Goal: Share content: Share content

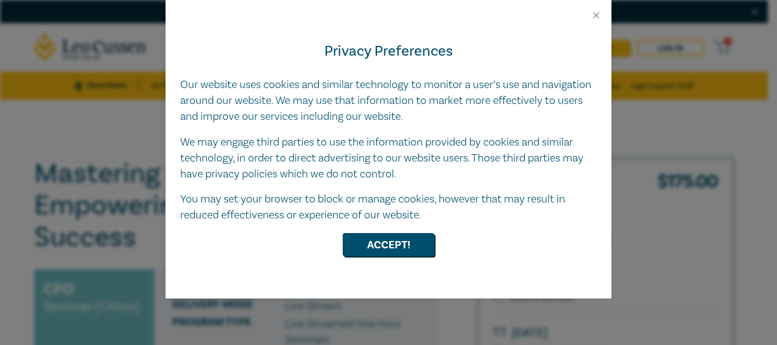
click at [589, 13] on div at bounding box center [389, 10] width 446 height 21
click at [594, 15] on button "Close" at bounding box center [596, 15] width 11 height 11
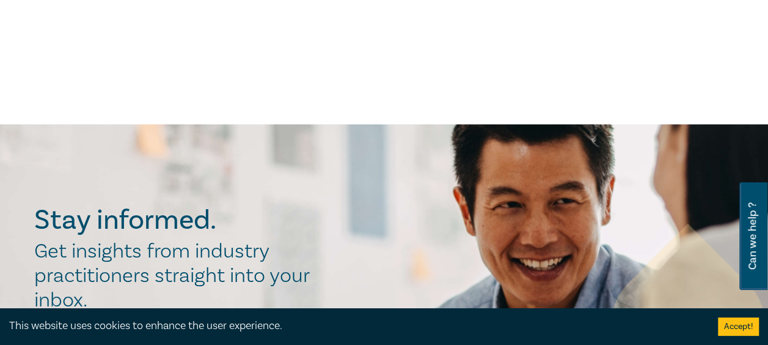
scroll to position [562, 0]
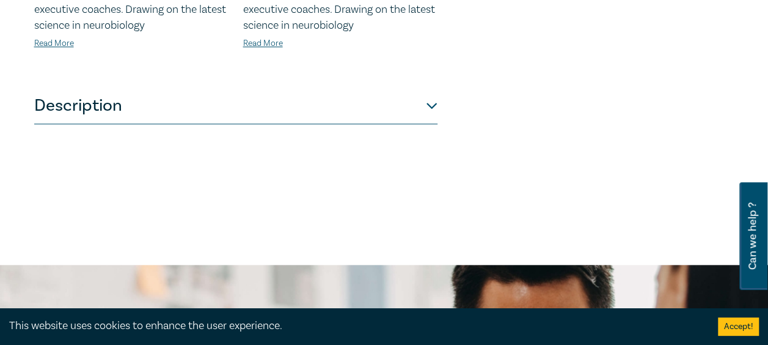
click at [432, 110] on button "Description" at bounding box center [235, 105] width 403 height 37
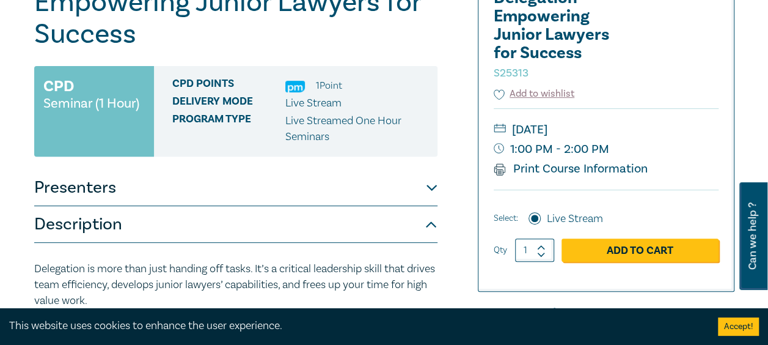
scroll to position [290, 0]
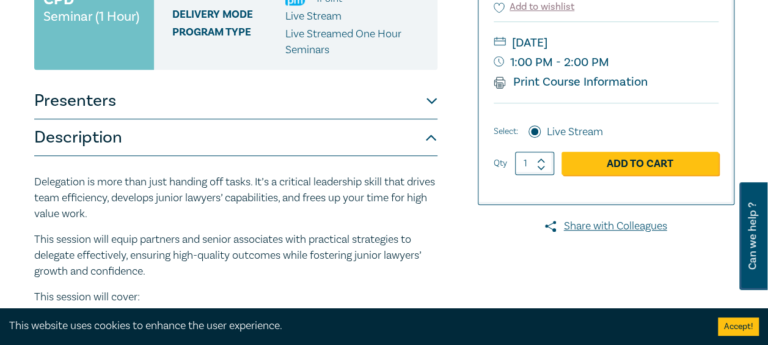
click at [433, 101] on button "Presenters" at bounding box center [235, 101] width 403 height 37
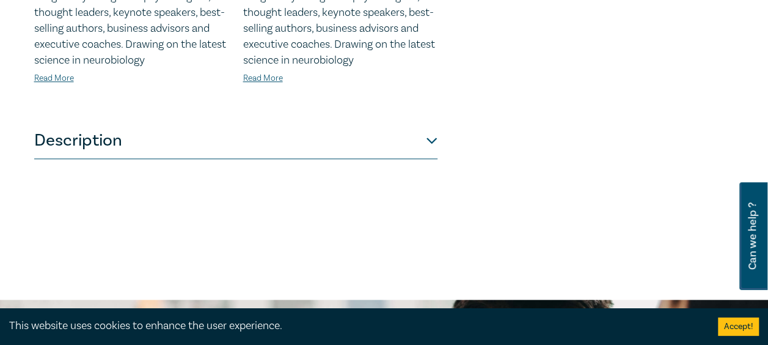
scroll to position [540, 0]
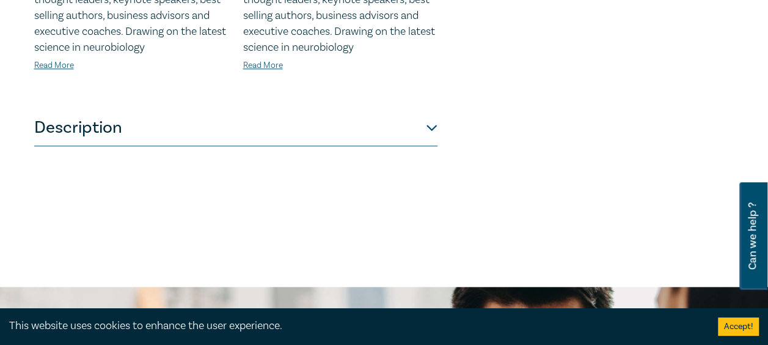
click at [420, 123] on button "Description" at bounding box center [235, 127] width 403 height 37
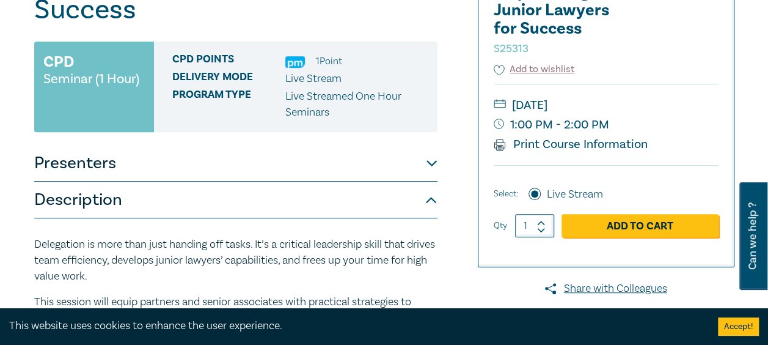
scroll to position [262, 0]
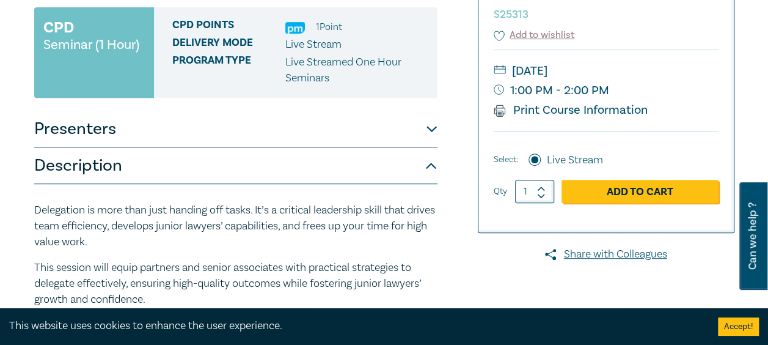
click at [425, 133] on button "Presenters" at bounding box center [235, 129] width 403 height 37
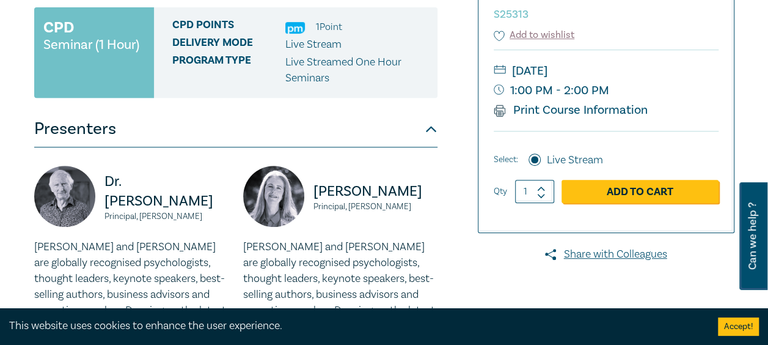
click at [425, 133] on button "Presenters" at bounding box center [235, 129] width 403 height 37
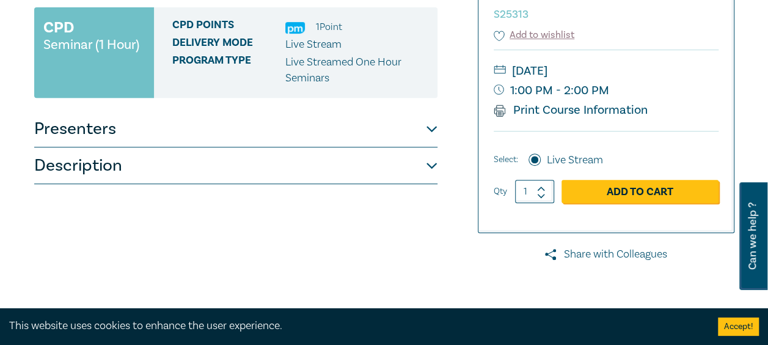
click at [622, 251] on link "Share with Colleagues" at bounding box center [606, 254] width 257 height 16
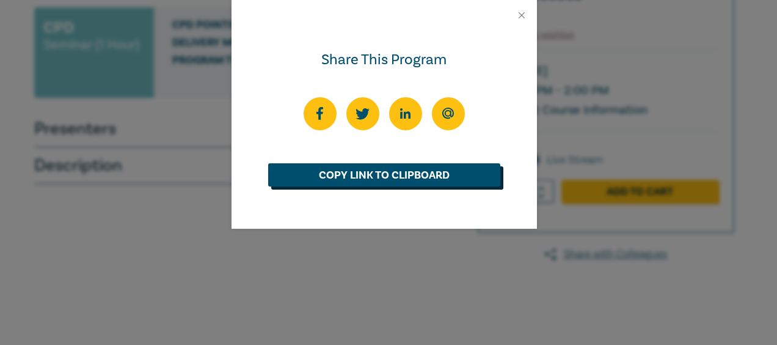
click at [428, 177] on link "Copy Link to Clipboard" at bounding box center [384, 174] width 232 height 23
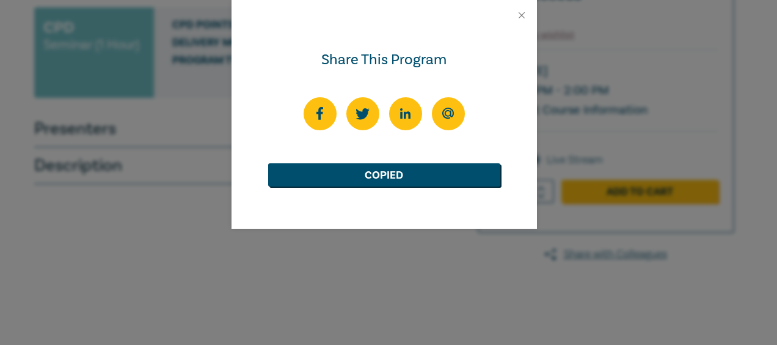
click at [375, 265] on div "Share This Program Copied" at bounding box center [388, 172] width 777 height 345
